Goal: Task Accomplishment & Management: Manage account settings

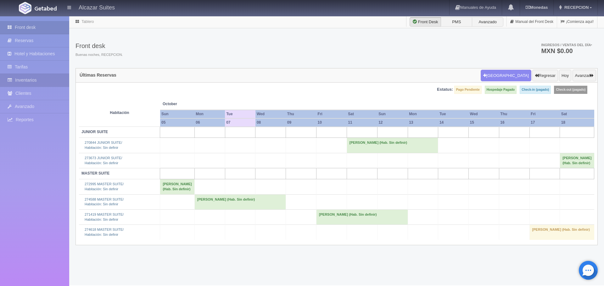
click at [45, 80] on link "Inventarios" at bounding box center [34, 80] width 69 height 13
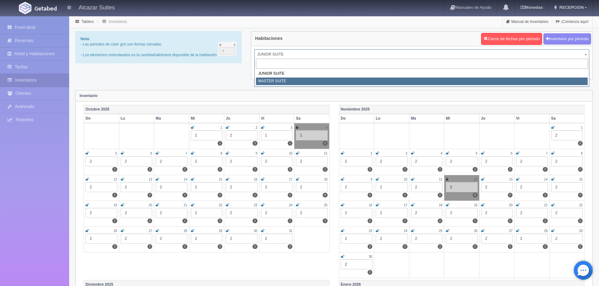
select select "305"
